Goal: Task Accomplishment & Management: Complete application form

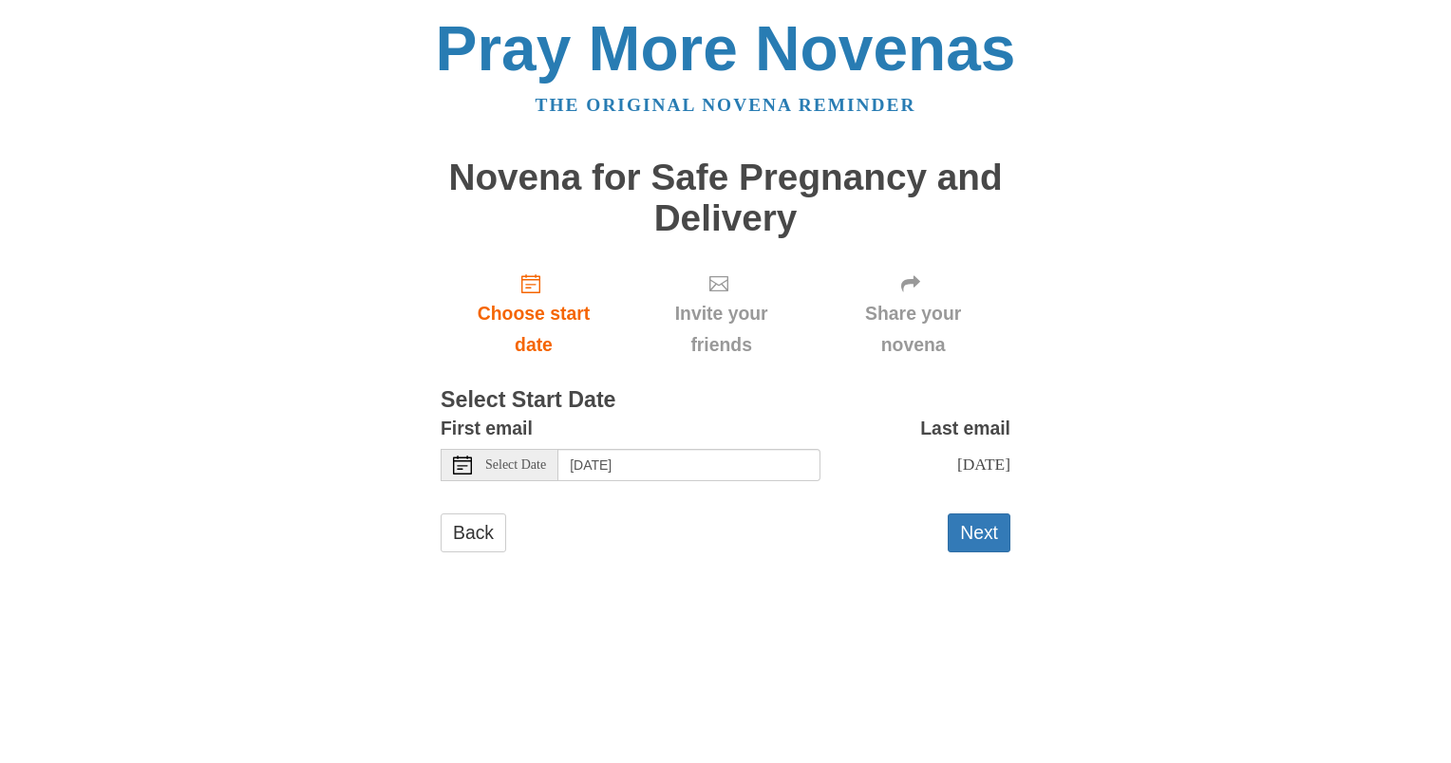
click at [520, 471] on span "Select Date" at bounding box center [515, 465] width 61 height 13
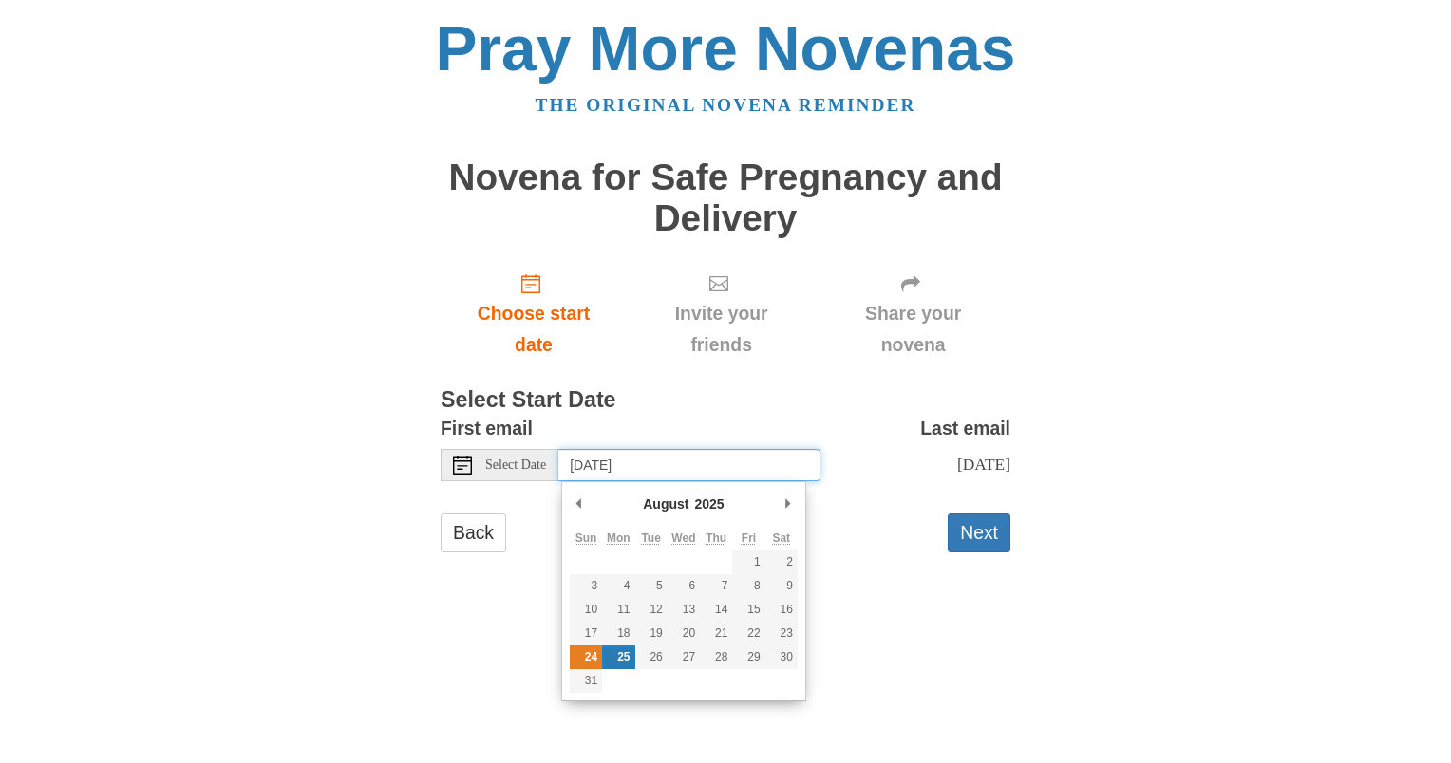
type input "[DATE]"
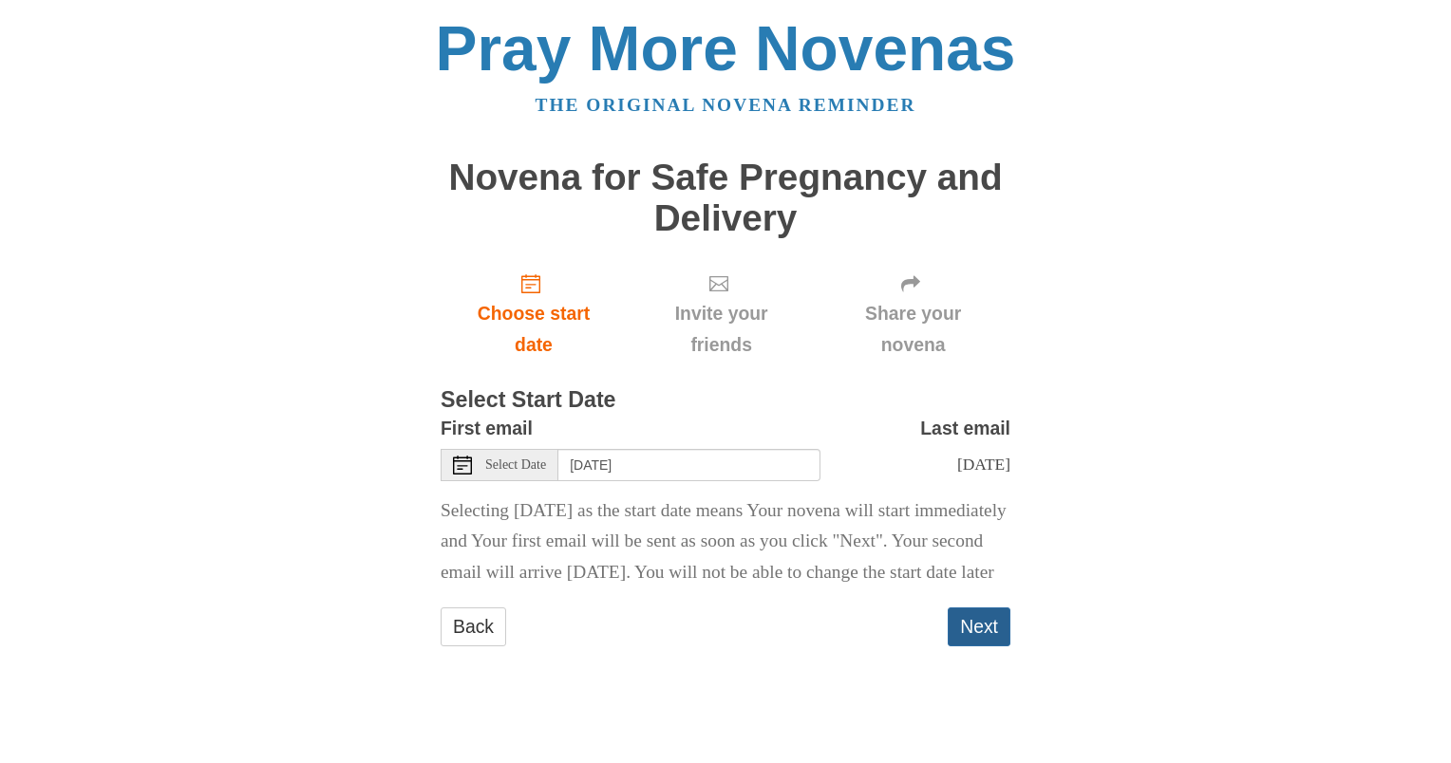
click at [984, 646] on button "Next" at bounding box center [978, 627] width 63 height 39
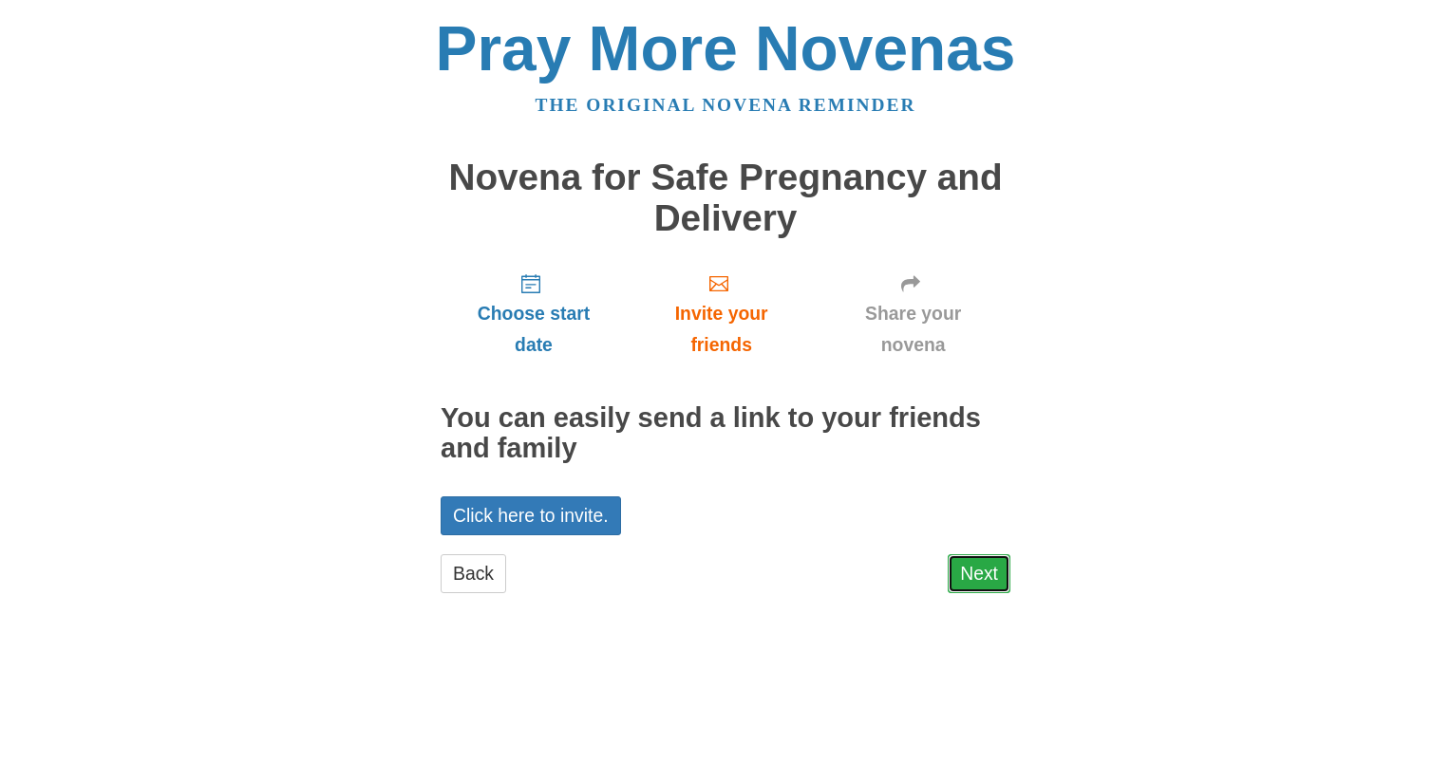
click at [984, 572] on link "Next" at bounding box center [978, 573] width 63 height 39
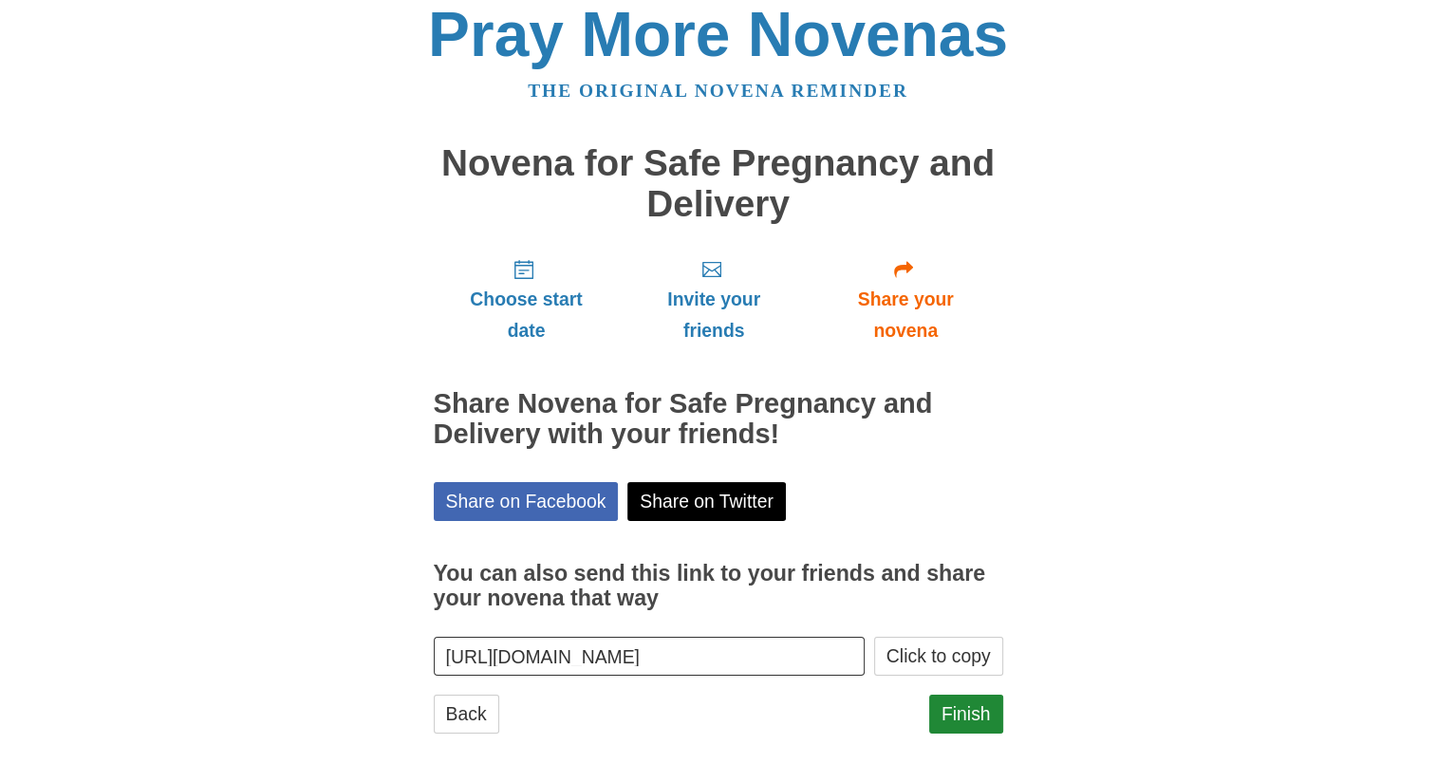
scroll to position [38, 0]
